Goal: Information Seeking & Learning: Learn about a topic

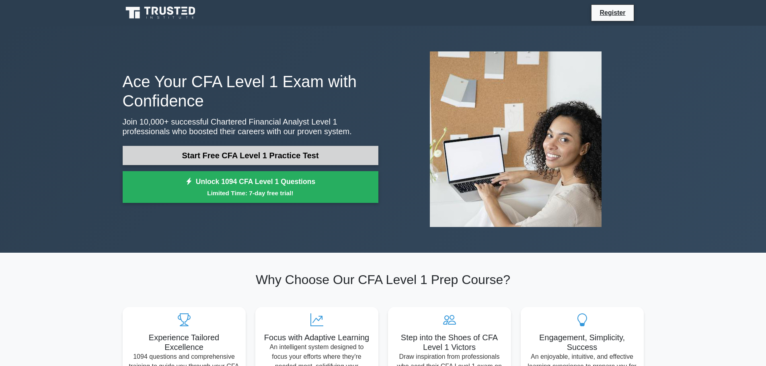
click at [228, 146] on link "Start Free CFA Level 1 Practice Test" at bounding box center [251, 155] width 256 height 19
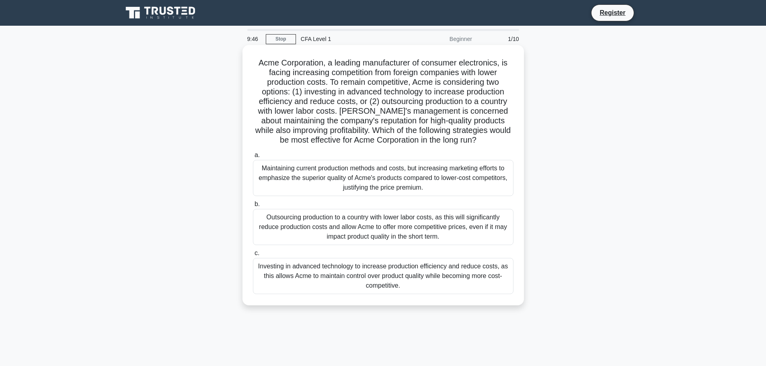
click at [347, 166] on div "Maintaining current production methods and costs, but increasing marketing effo…" at bounding box center [383, 178] width 260 height 36
click at [253, 158] on input "a. Maintaining current production methods and costs, but increasing marketing e…" at bounding box center [253, 155] width 0 height 5
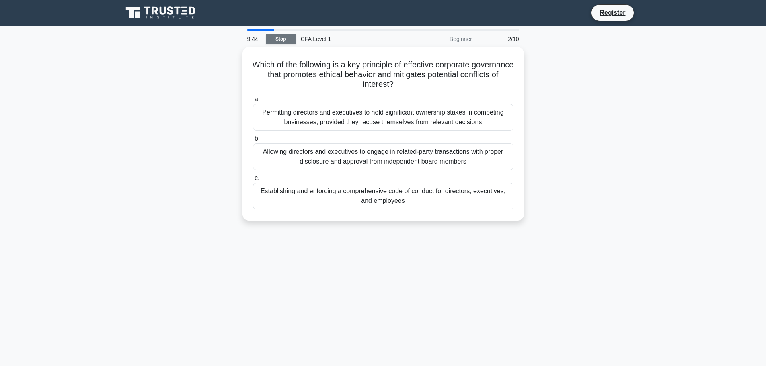
click at [281, 43] on link "Stop" at bounding box center [281, 39] width 30 height 10
